Goal: Find contact information: Find contact information

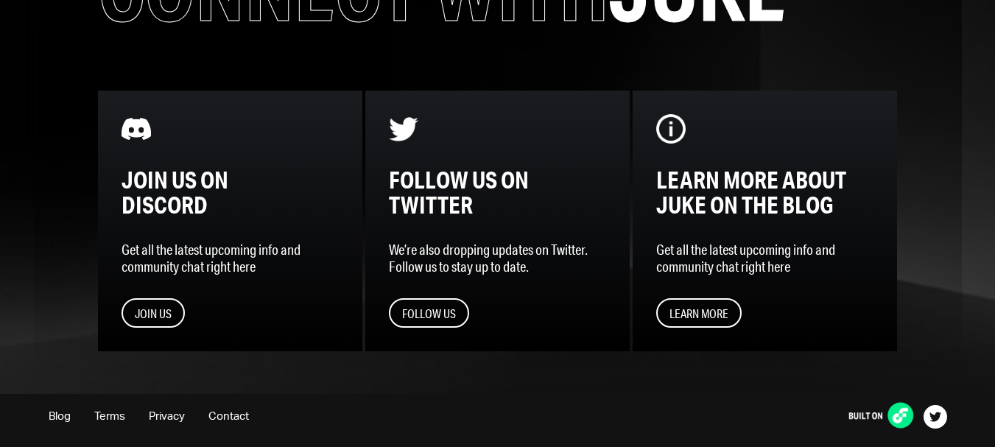
scroll to position [1771, 0]
click at [228, 418] on link "Contact" at bounding box center [228, 416] width 41 height 11
click at [502, 379] on div "Reel Talk Connect with JUKE Join us on Discord Get all the latest upcoming info…" at bounding box center [497, 120] width 829 height 548
